Goal: Task Accomplishment & Management: Manage account settings

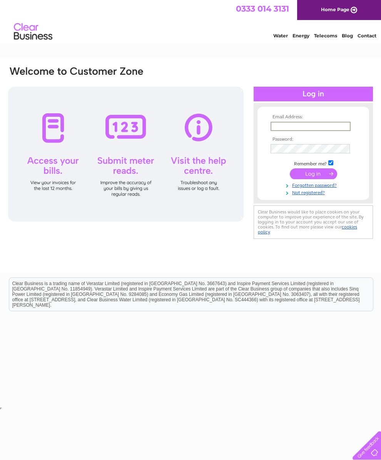
type input "[EMAIL_ADDRESS][PERSON_NAME][DOMAIN_NAME]"
click at [314, 176] on input "submit" at bounding box center [313, 173] width 47 height 11
click at [312, 178] on input "submit" at bounding box center [313, 173] width 47 height 11
click at [312, 171] on input "submit" at bounding box center [313, 173] width 47 height 11
click at [315, 176] on input "submit" at bounding box center [313, 173] width 47 height 11
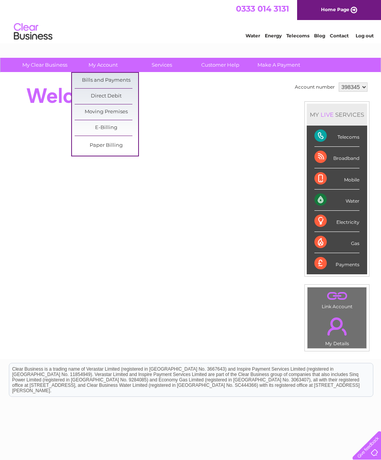
click at [109, 79] on link "Bills and Payments" at bounding box center [107, 80] width 64 height 15
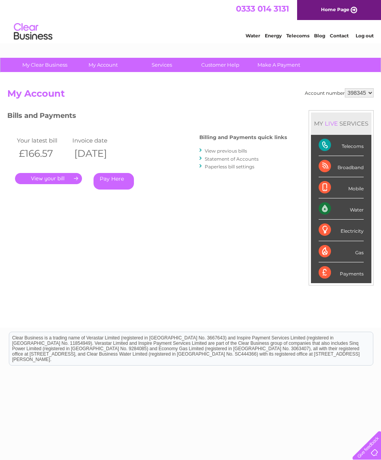
click at [60, 174] on link "." at bounding box center [48, 178] width 67 height 11
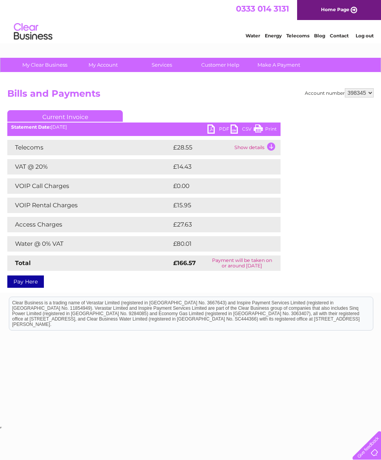
click at [274, 146] on td "Show details" at bounding box center [257, 147] width 48 height 15
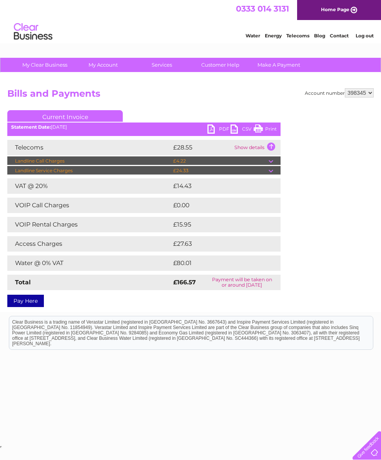
click at [272, 158] on td at bounding box center [275, 160] width 12 height 9
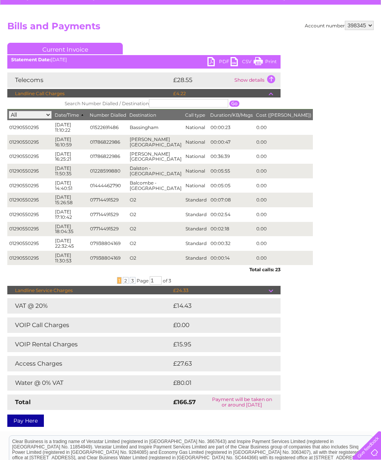
scroll to position [60, 0]
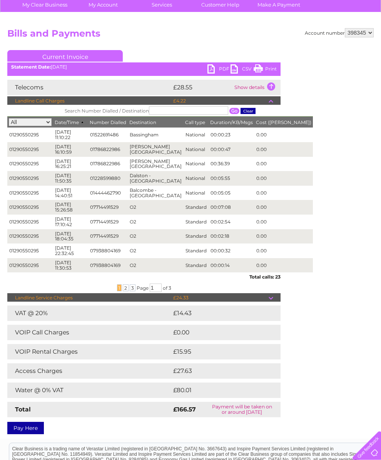
click at [124, 291] on span "2" at bounding box center [126, 287] width 6 height 7
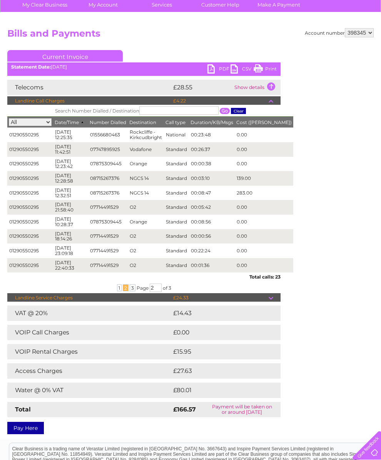
click at [131, 291] on span "3" at bounding box center [133, 287] width 6 height 7
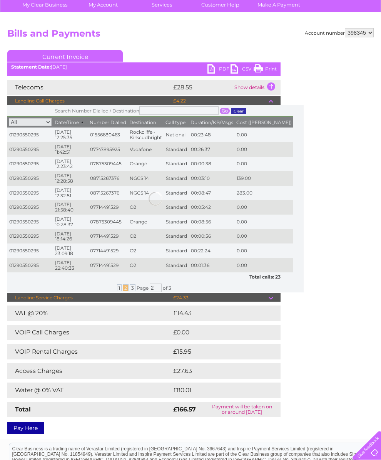
scroll to position [55, 0]
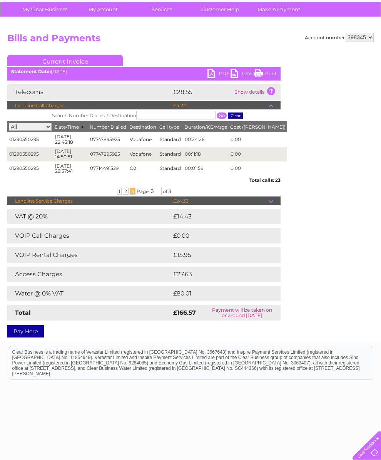
click at [117, 194] on span "1" at bounding box center [119, 191] width 5 height 7
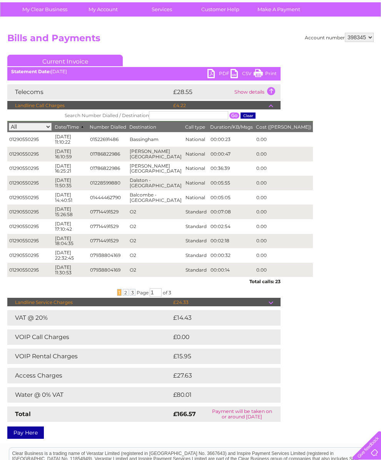
click at [270, 110] on th "Search Number Dialled / Destination" at bounding box center [160, 115] width 306 height 12
click at [269, 107] on td at bounding box center [275, 105] width 12 height 9
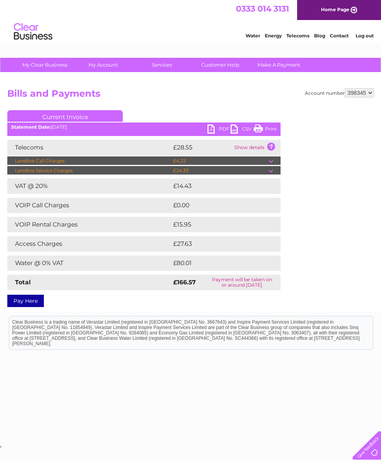
click at [272, 161] on td at bounding box center [275, 160] width 12 height 9
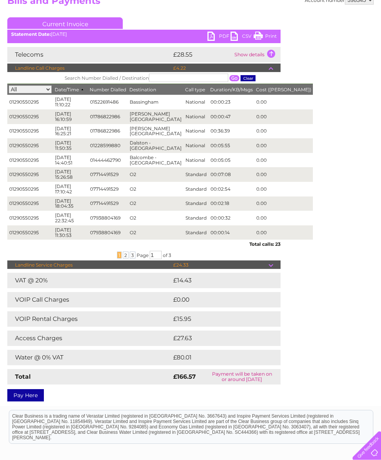
click at [270, 270] on td at bounding box center [275, 264] width 12 height 9
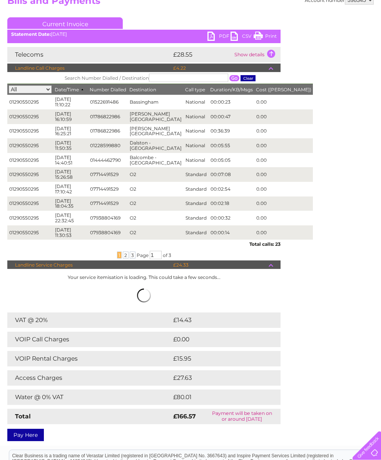
scroll to position [93, 0]
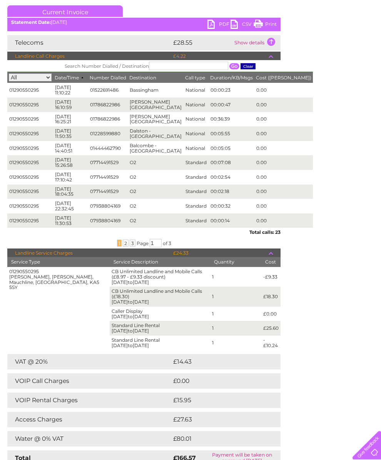
click at [272, 258] on td at bounding box center [275, 252] width 12 height 9
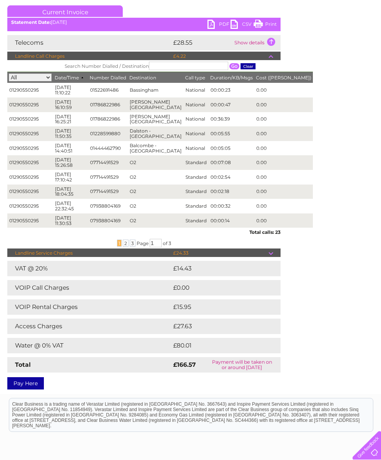
click at [271, 61] on th "Search Number Dialled / Destination" at bounding box center [160, 66] width 306 height 12
click at [272, 57] on td at bounding box center [275, 56] width 12 height 9
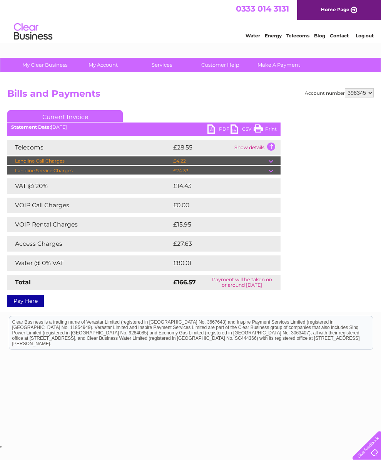
click at [262, 127] on link "Print" at bounding box center [265, 129] width 23 height 11
